Goal: Browse casually

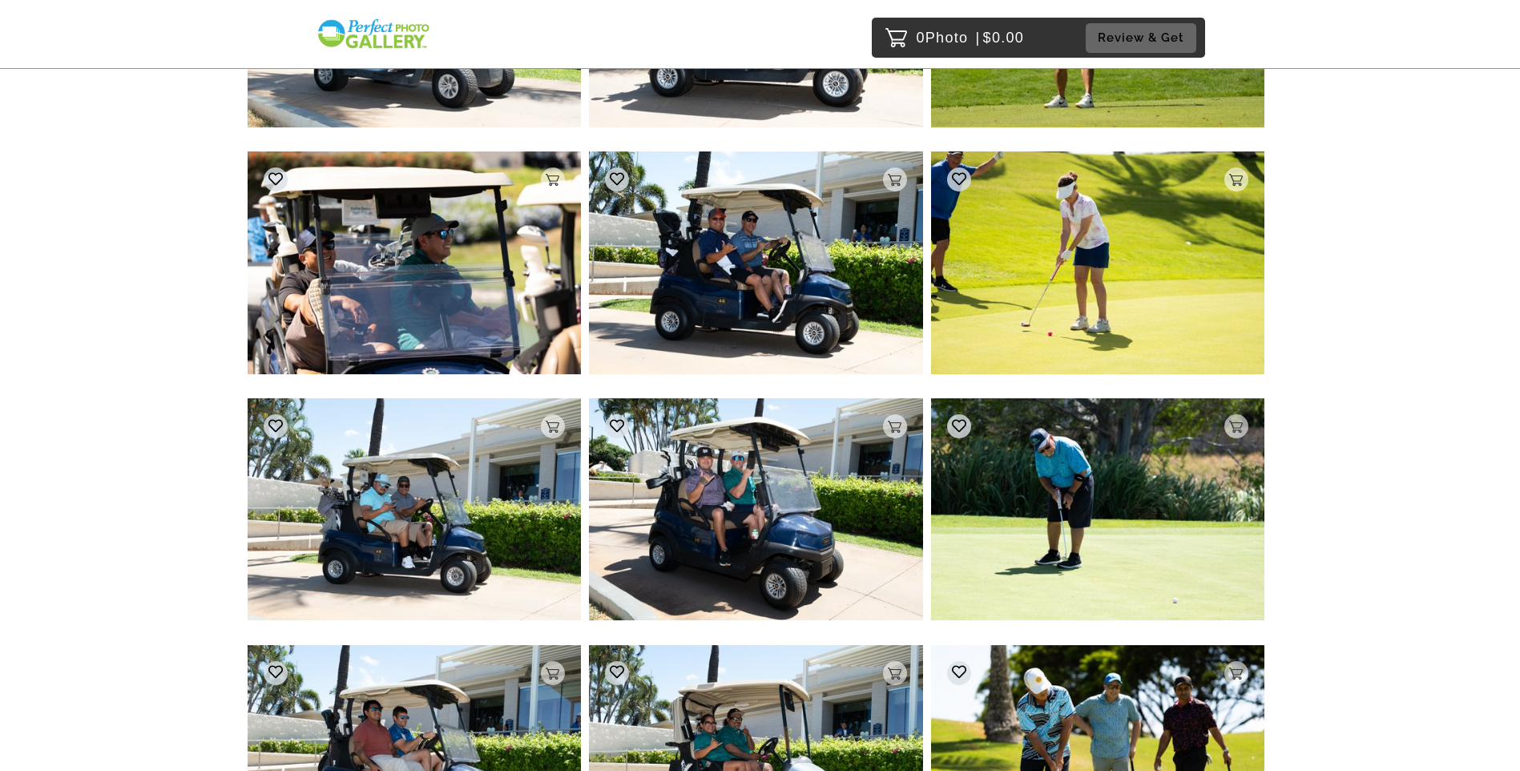
scroll to position [11714, 0]
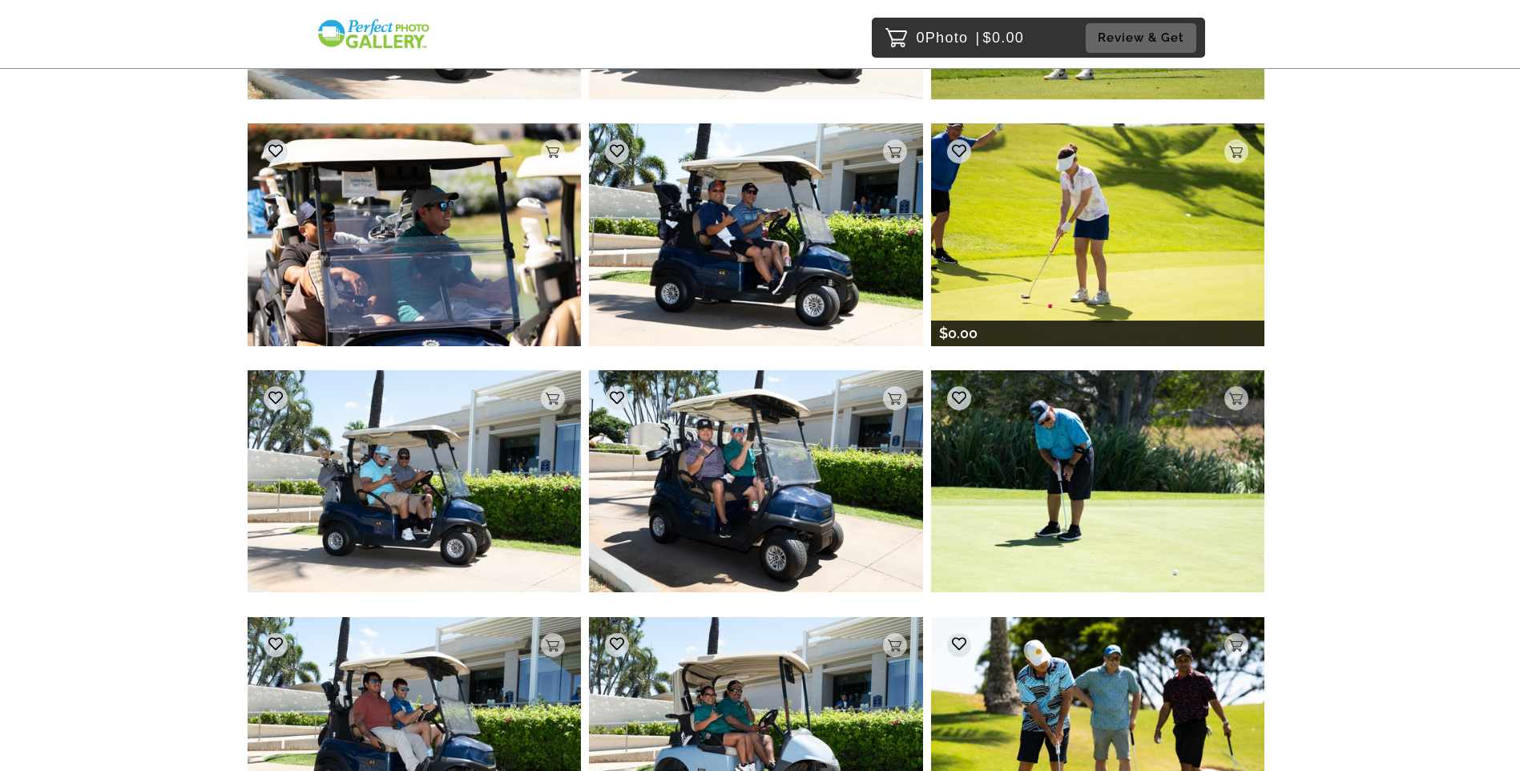
click at [1093, 227] on img at bounding box center [1098, 234] width 334 height 222
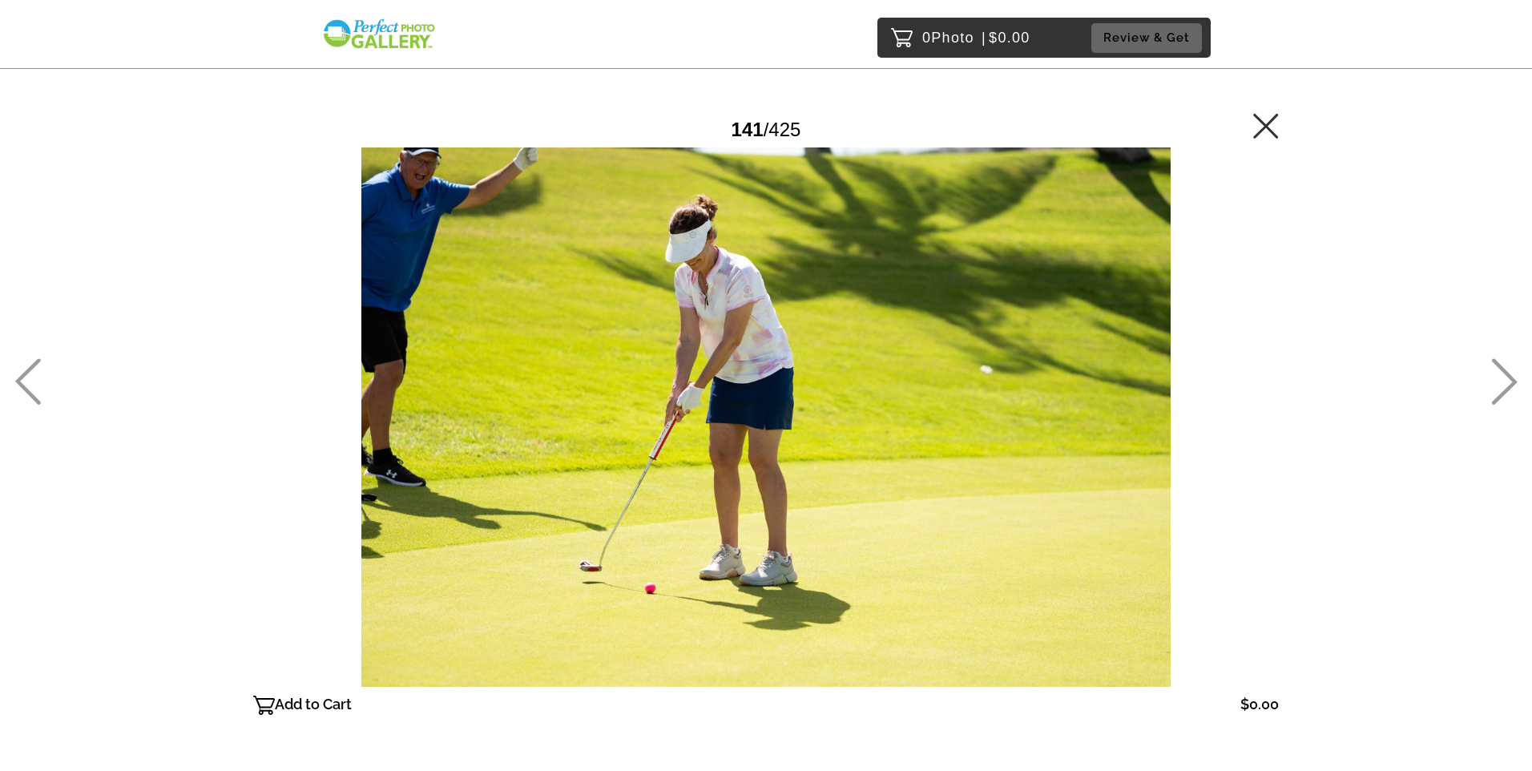
click at [1266, 126] on icon at bounding box center [1265, 125] width 25 height 25
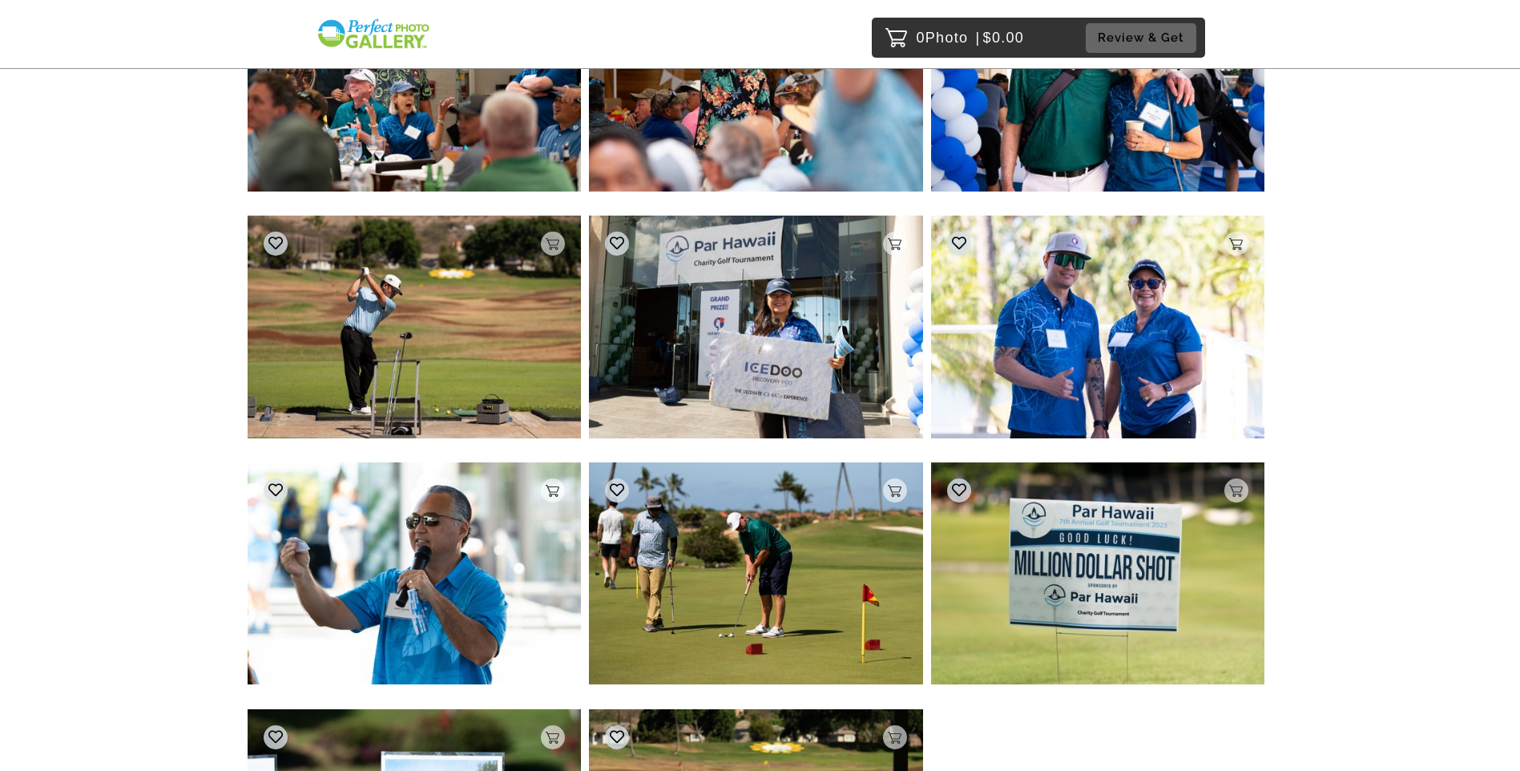
scroll to position [33328, 0]
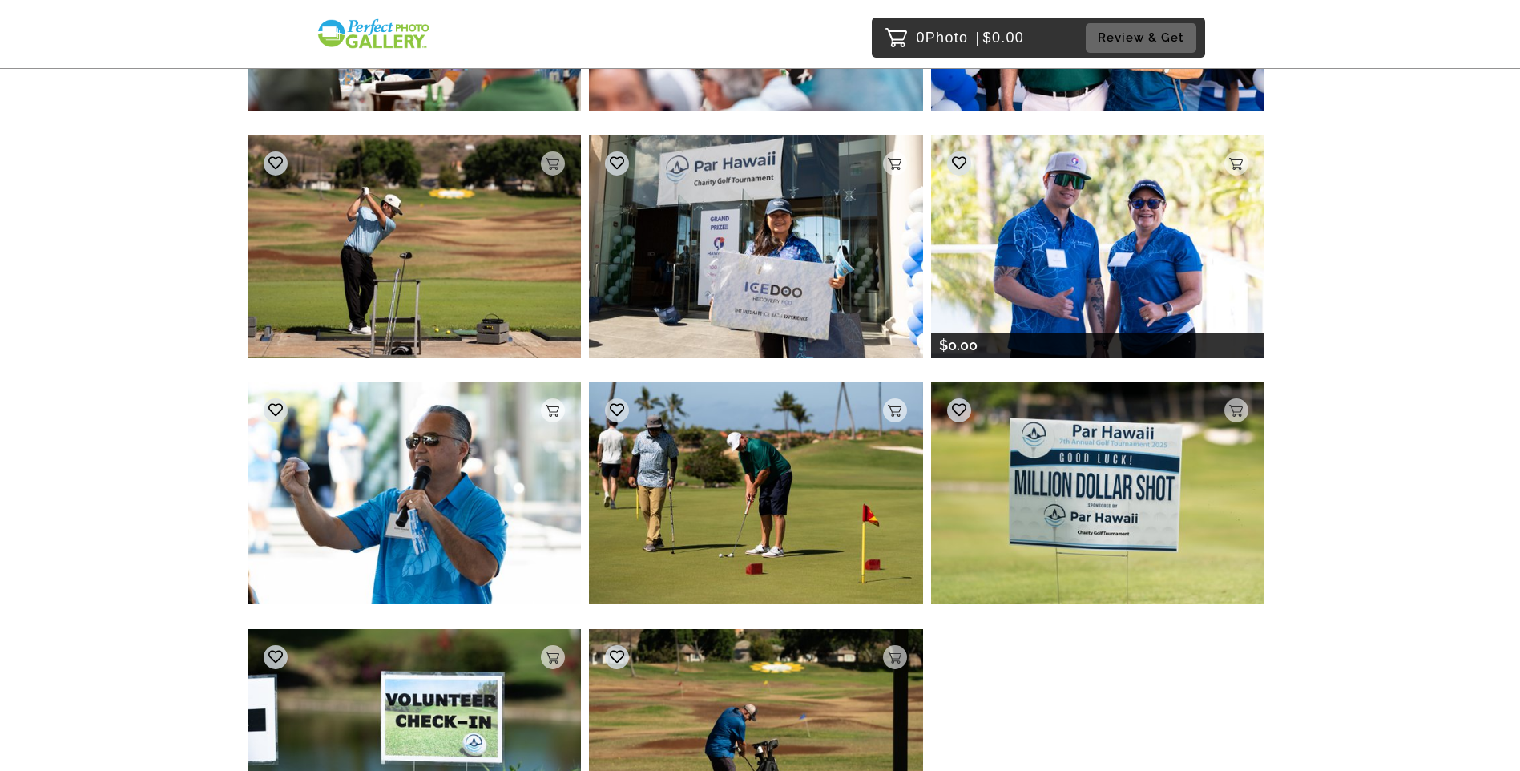
click at [1092, 256] on img at bounding box center [1098, 246] width 334 height 222
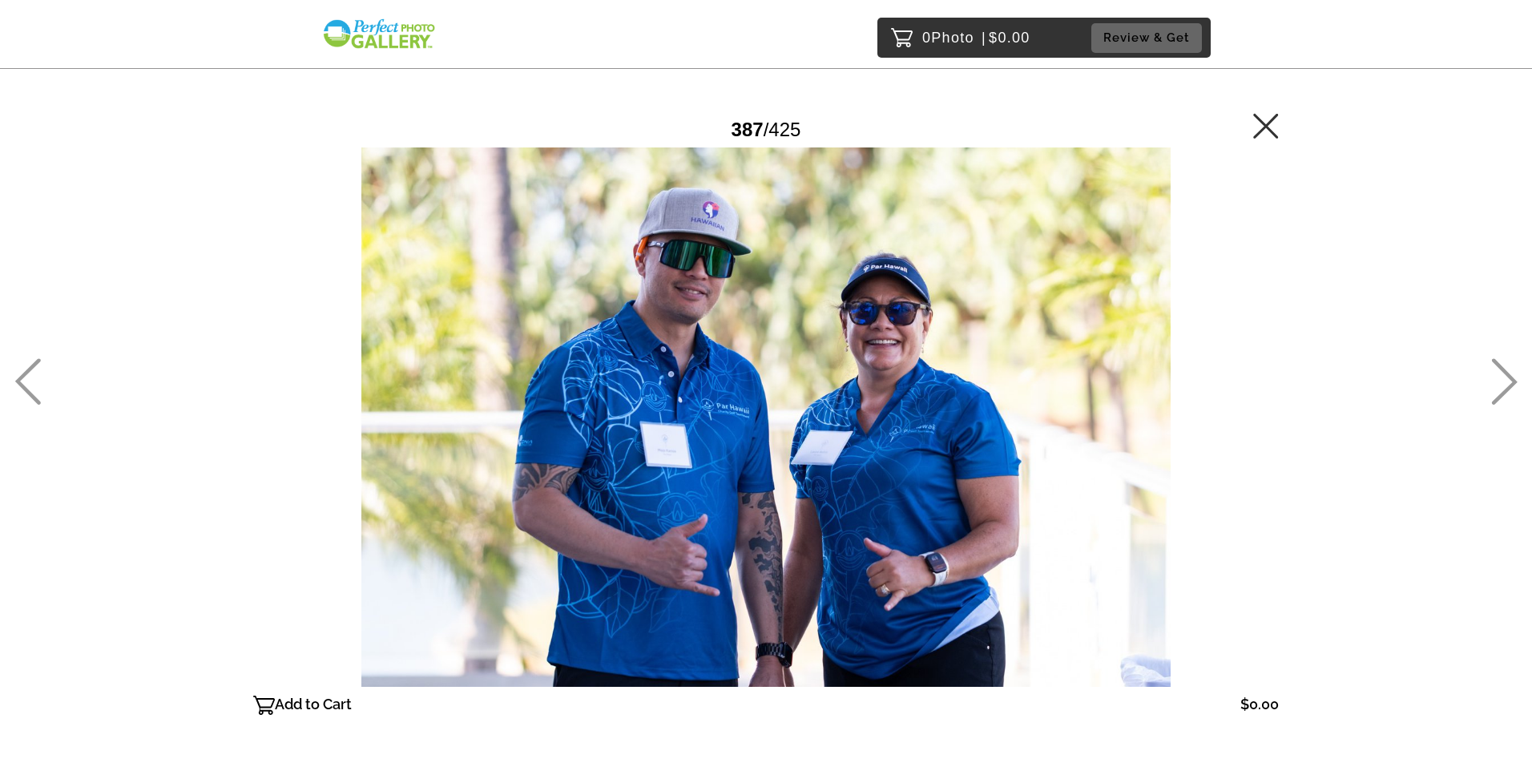
drag, startPoint x: 1270, startPoint y: 125, endPoint x: 1361, endPoint y: 183, distance: 108.0
click at [1270, 125] on icon at bounding box center [1266, 126] width 26 height 26
click at [1283, 270] on main "Password Checker bypassed 387 / 425 Add to Cart $0.00 Gallery $0.00 Add" at bounding box center [766, 388] width 1154 height 776
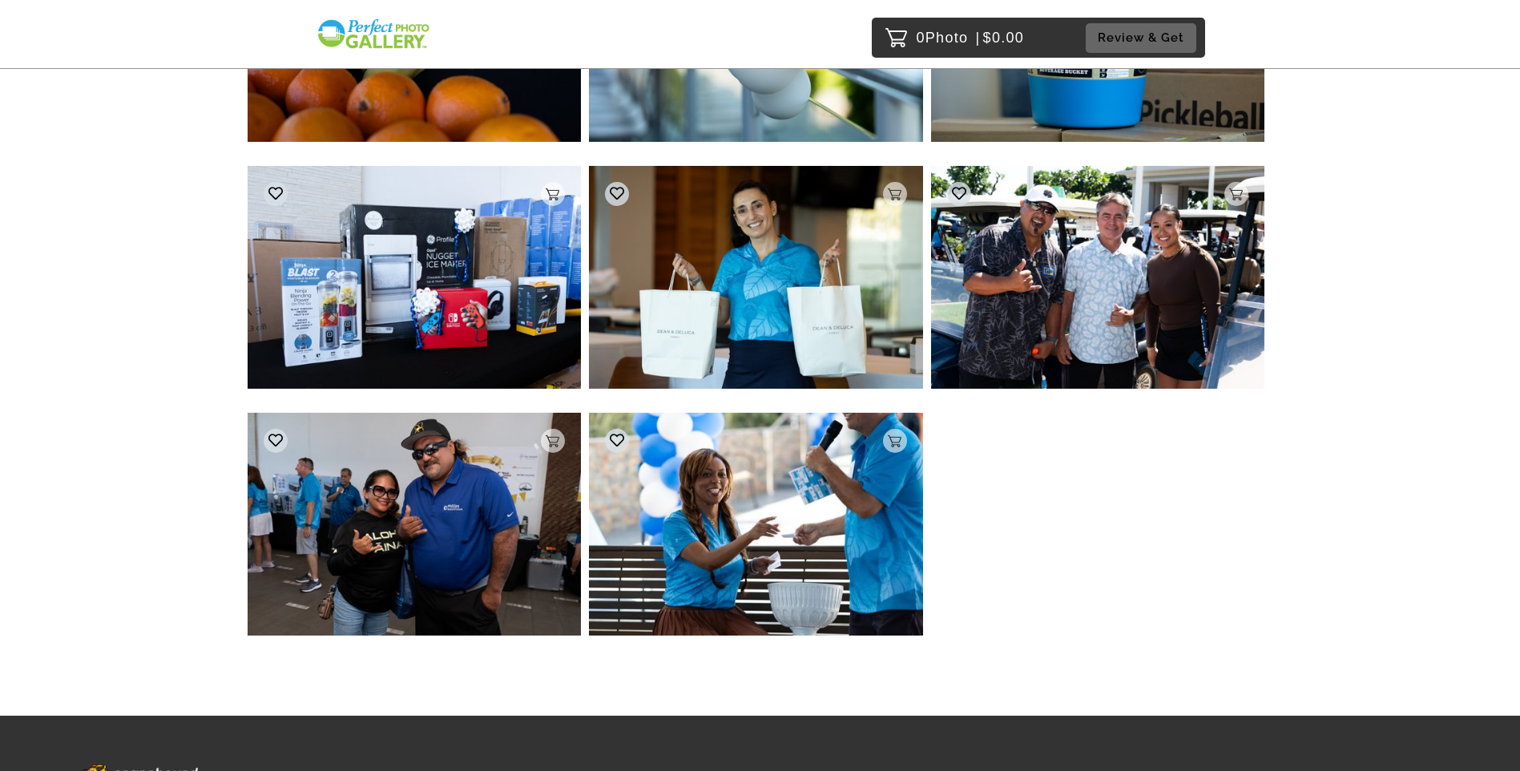
scroll to position [34488, 0]
